Goal: Transaction & Acquisition: Download file/media

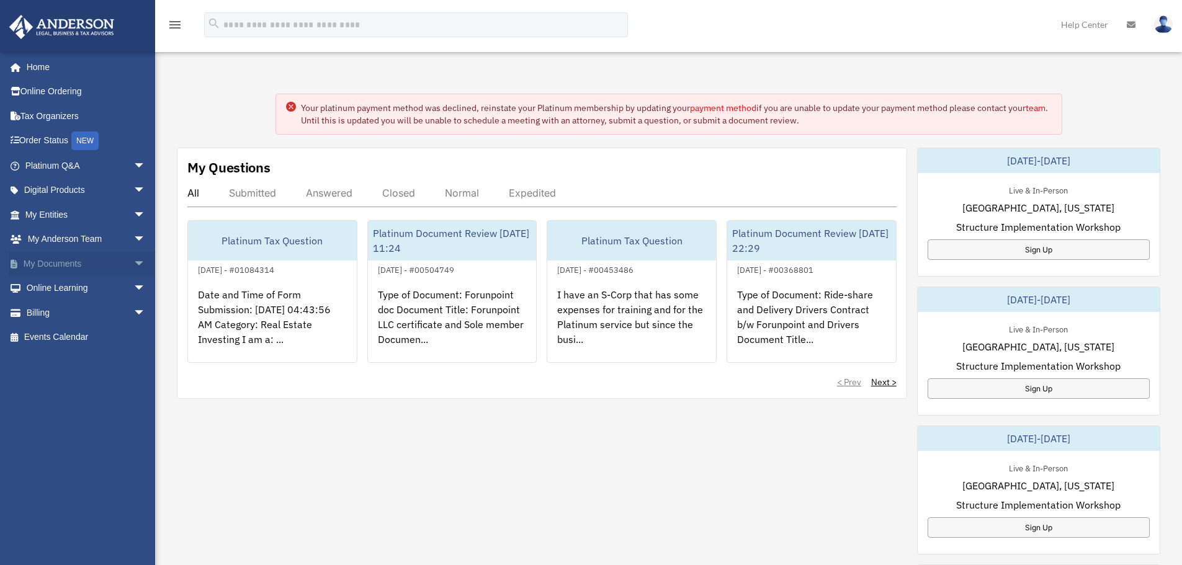
click at [133, 267] on span "arrow_drop_down" at bounding box center [145, 263] width 25 height 25
click at [94, 288] on link "Box" at bounding box center [90, 288] width 147 height 25
click at [38, 286] on span at bounding box center [41, 288] width 8 height 9
click at [37, 289] on span at bounding box center [41, 288] width 8 height 9
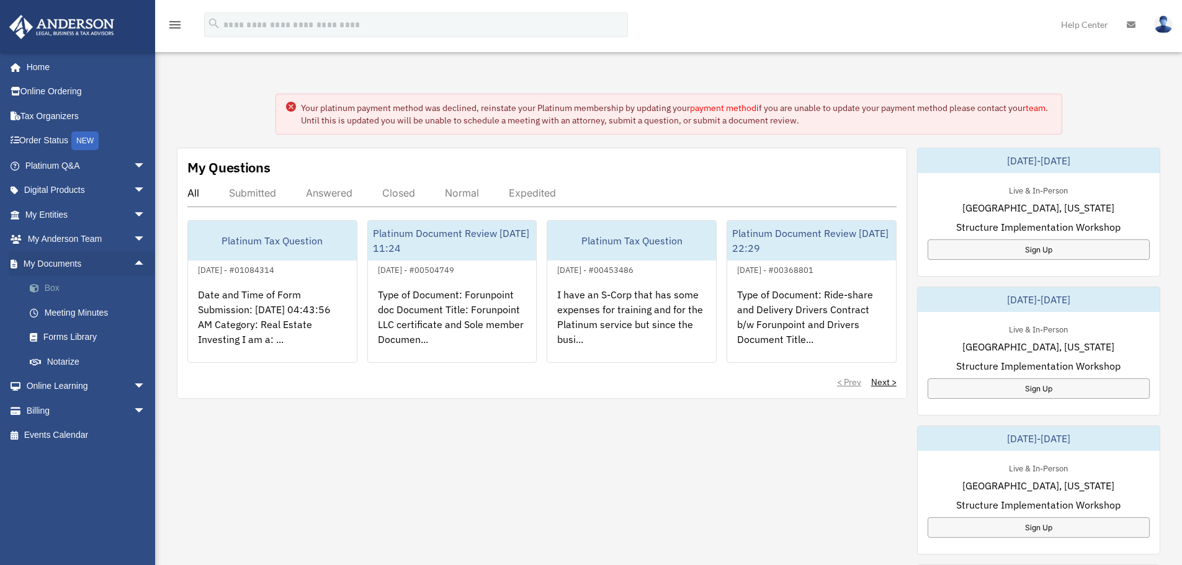
click at [37, 289] on span at bounding box center [41, 288] width 8 height 9
click at [43, 291] on span at bounding box center [41, 288] width 8 height 9
click at [42, 291] on span at bounding box center [41, 288] width 8 height 9
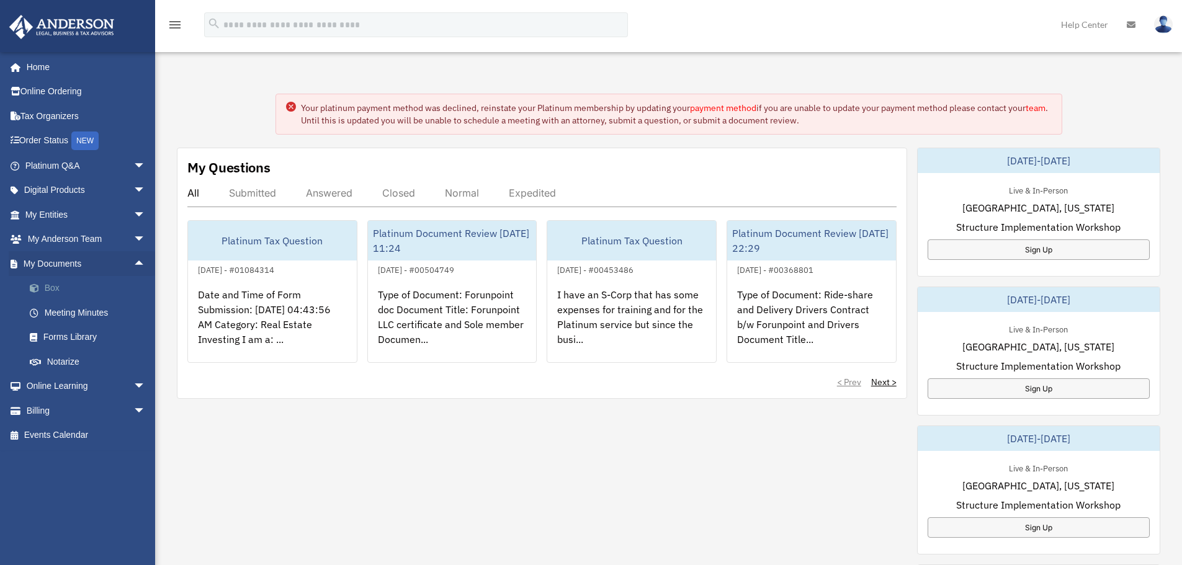
click at [42, 290] on span at bounding box center [41, 288] width 8 height 9
click at [41, 290] on span at bounding box center [41, 288] width 8 height 9
click at [46, 285] on link "Box" at bounding box center [90, 288] width 147 height 25
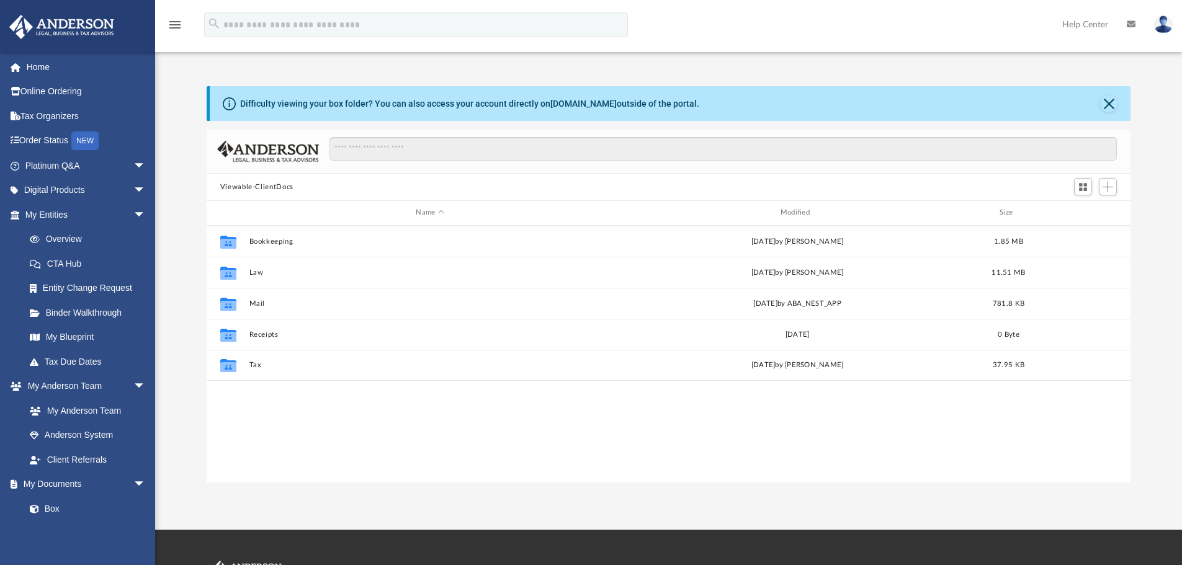
scroll to position [273, 915]
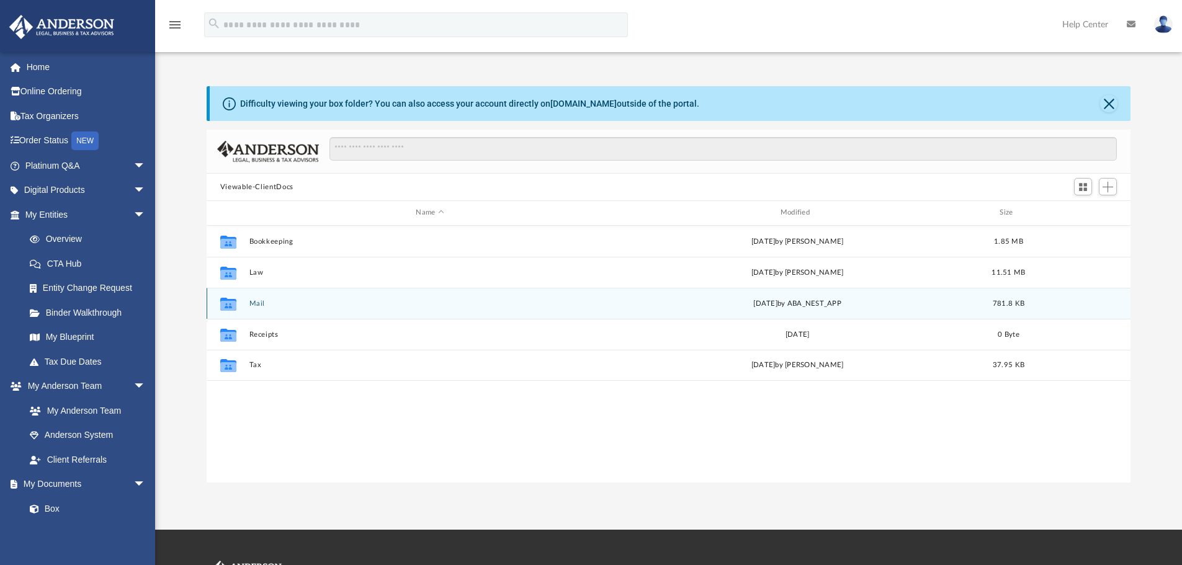
click at [256, 302] on button "Mail" at bounding box center [430, 304] width 362 height 8
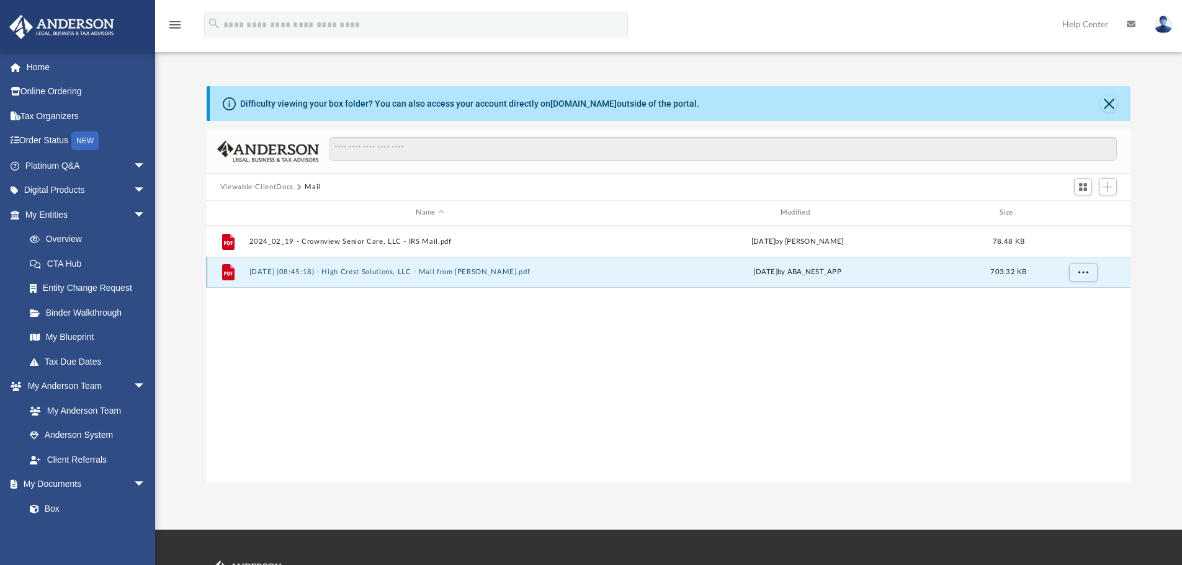
click at [401, 272] on button "[DATE] (08:45:18) - High Crest Solutions, LLC - Mail from [PERSON_NAME].pdf" at bounding box center [430, 272] width 362 height 8
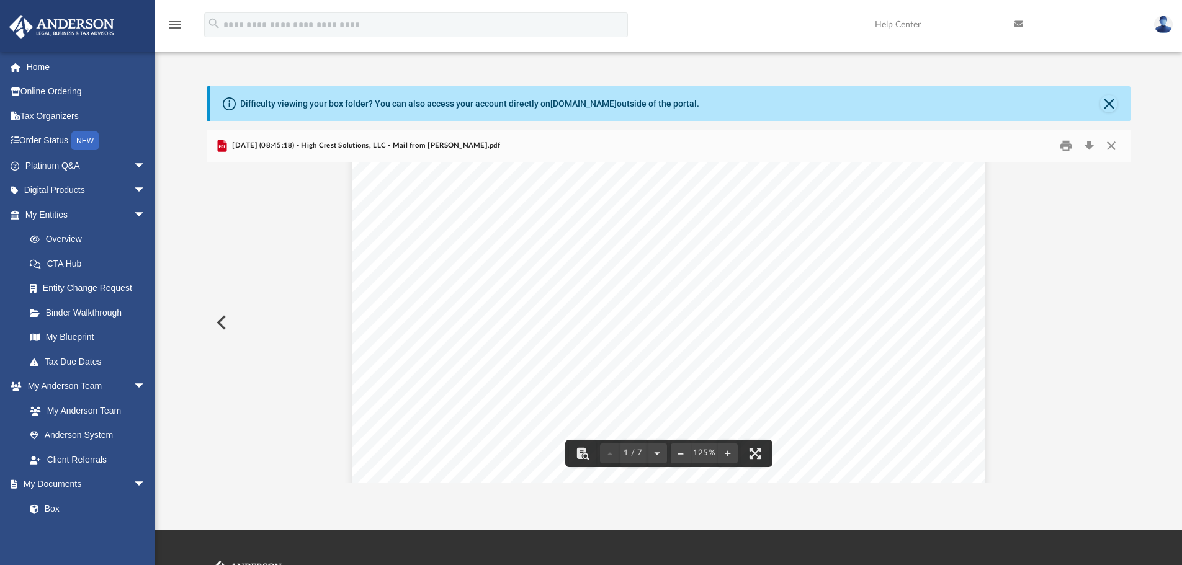
scroll to position [0, 0]
click at [1089, 148] on button "Download" at bounding box center [1089, 146] width 22 height 19
